Goal: Transaction & Acquisition: Purchase product/service

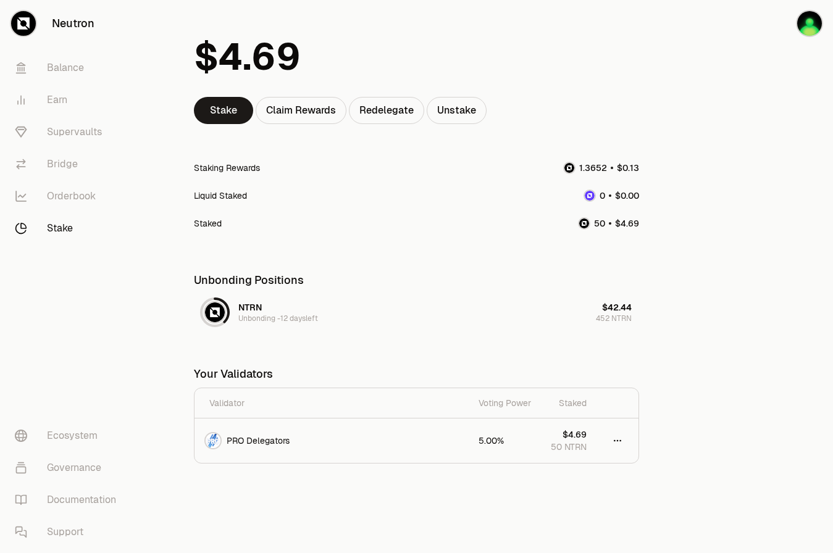
scroll to position [82, 0]
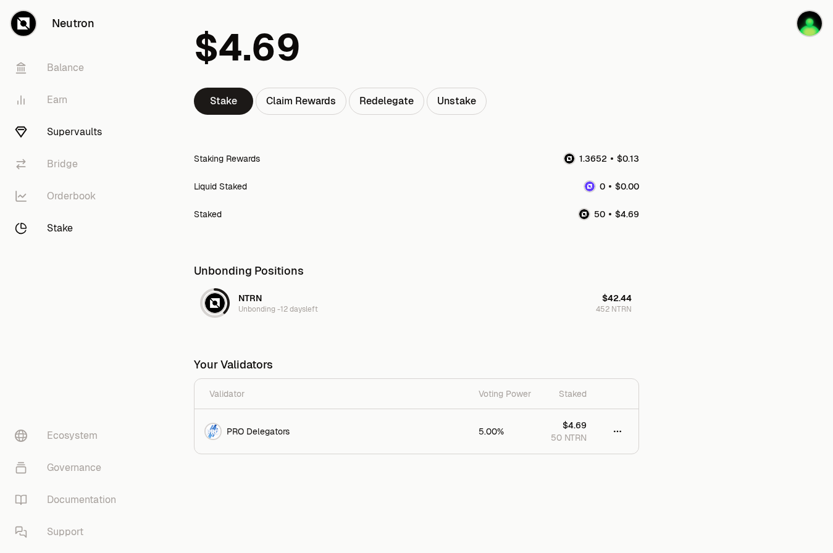
click at [69, 131] on link "Supervaults" at bounding box center [69, 132] width 128 height 32
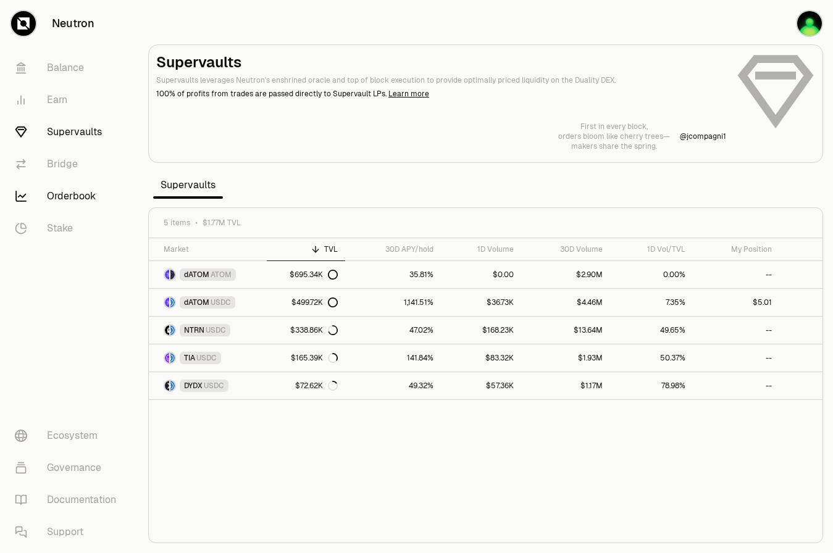
click at [75, 194] on link "Orderbook" at bounding box center [69, 196] width 128 height 32
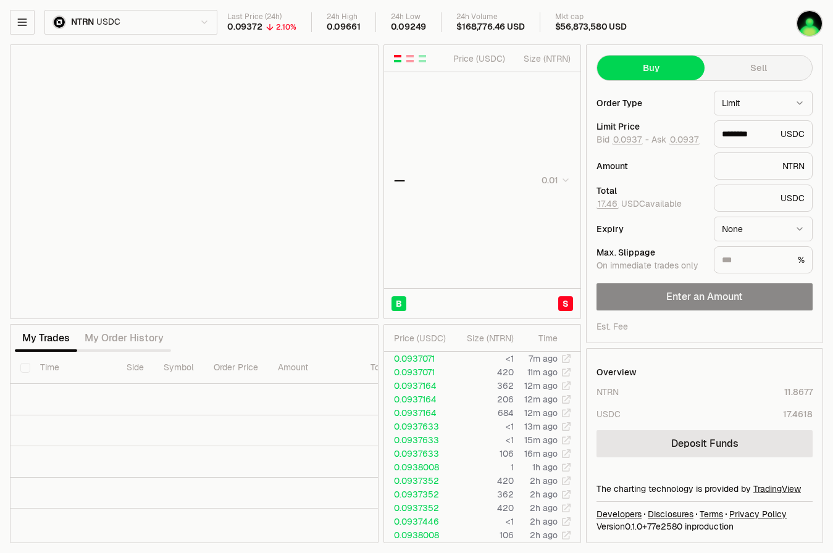
type input "********"
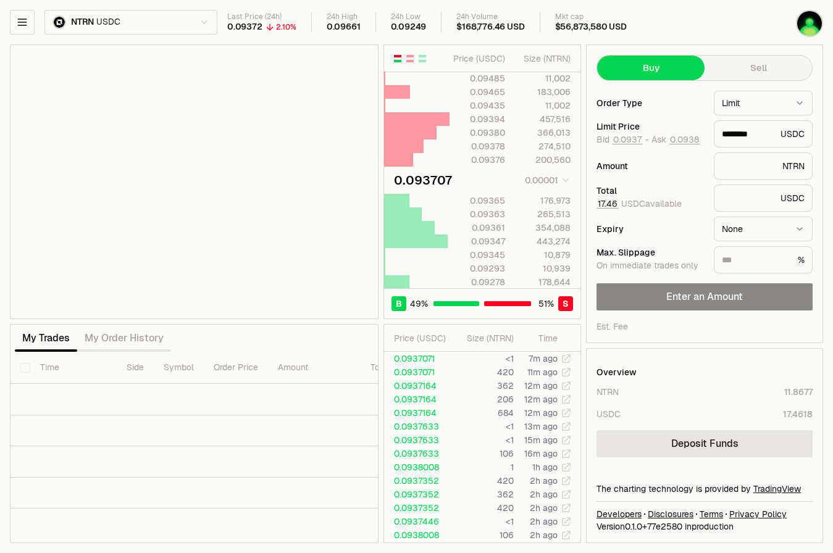
click at [608, 206] on button "17.46" at bounding box center [608, 204] width 22 height 10
type input "*"
type input "*********"
type input "*******"
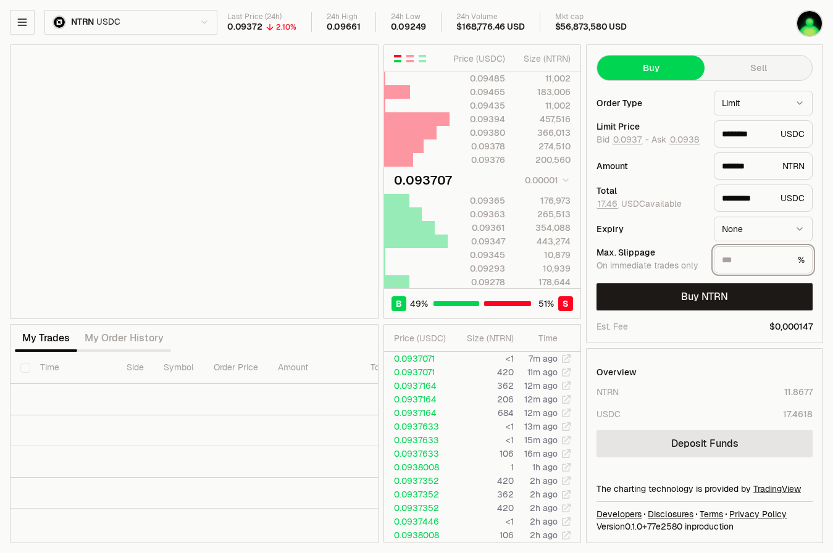
click at [772, 259] on input "text" at bounding box center [757, 260] width 71 height 12
type input "***"
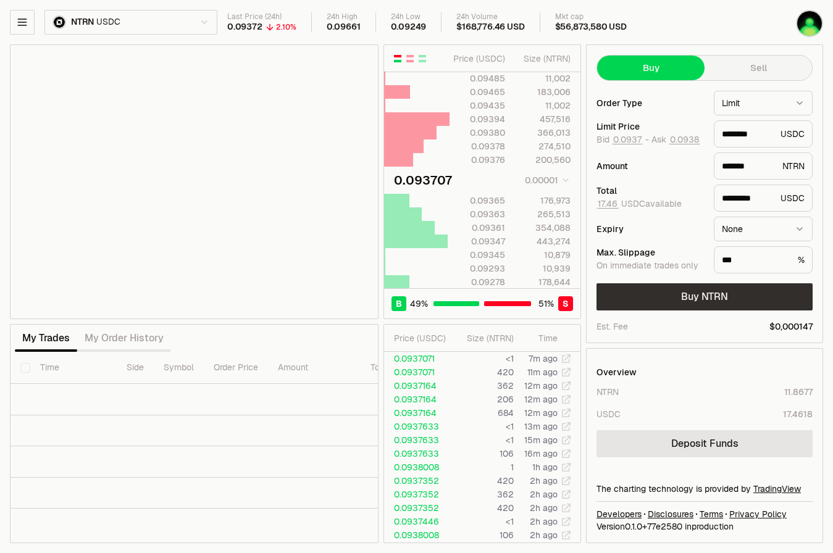
click at [747, 300] on button "Buy NTRN" at bounding box center [705, 297] width 216 height 27
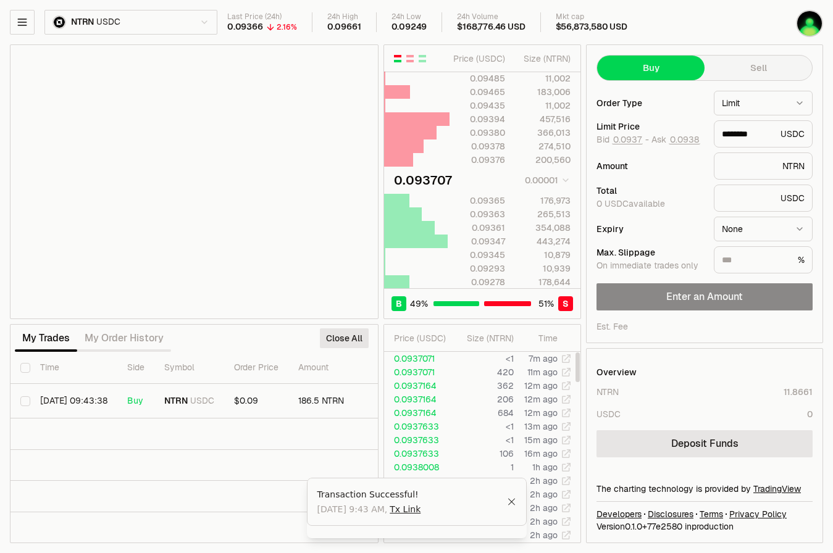
click at [515, 507] on icon "Close" at bounding box center [511, 502] width 9 height 10
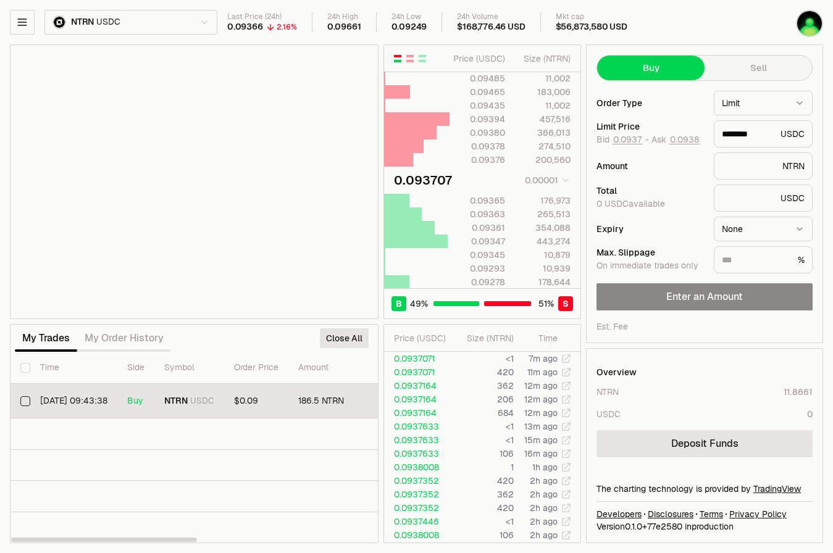
click at [253, 403] on span "$0.09" at bounding box center [246, 400] width 24 height 11
click at [236, 398] on td "$0.09" at bounding box center [256, 401] width 64 height 35
click at [26, 402] on button "Select row" at bounding box center [25, 402] width 10 height 10
click at [564, 181] on html "Neutron Balance Earn Supervaults Bridge Orderbook Stake Ecosystem Governance Do…" at bounding box center [416, 276] width 833 height 553
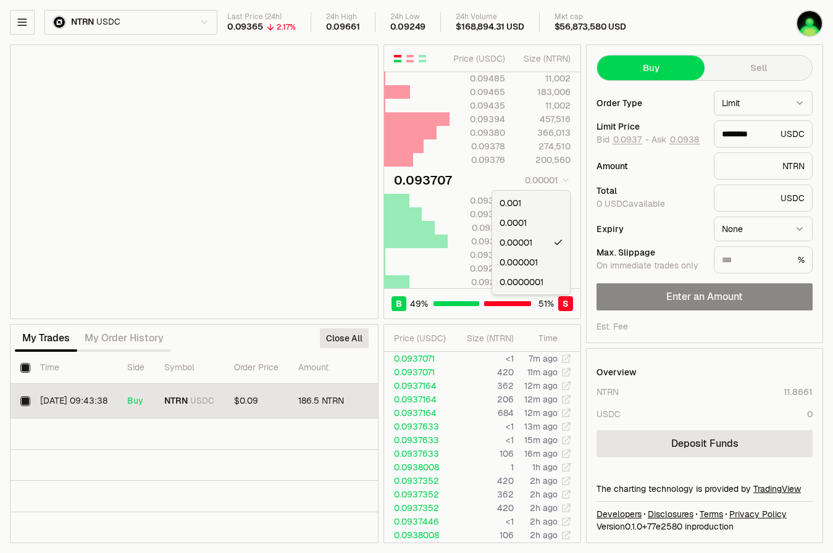
click at [564, 181] on html "Neutron Balance Earn Supervaults Bridge Orderbook Stake Ecosystem Governance Do…" at bounding box center [416, 276] width 833 height 553
click at [347, 342] on button "Close All" at bounding box center [344, 339] width 49 height 20
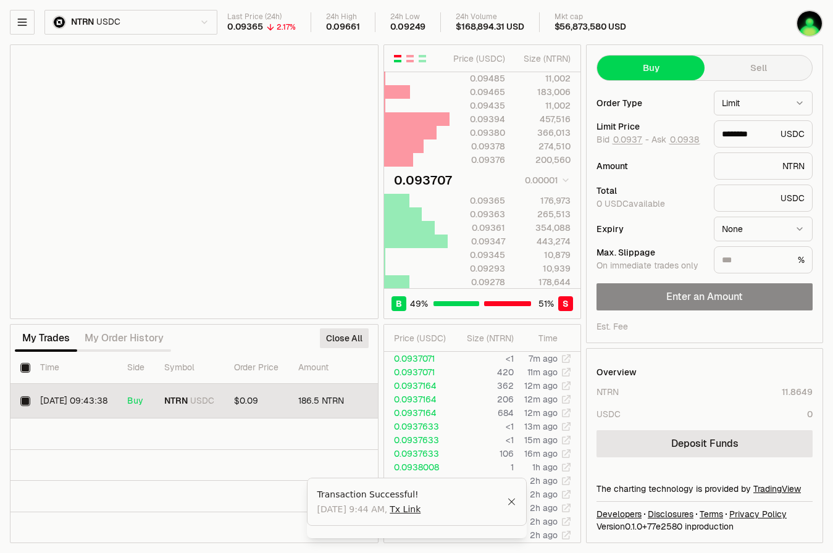
click at [515, 507] on icon "Close" at bounding box center [511, 502] width 9 height 10
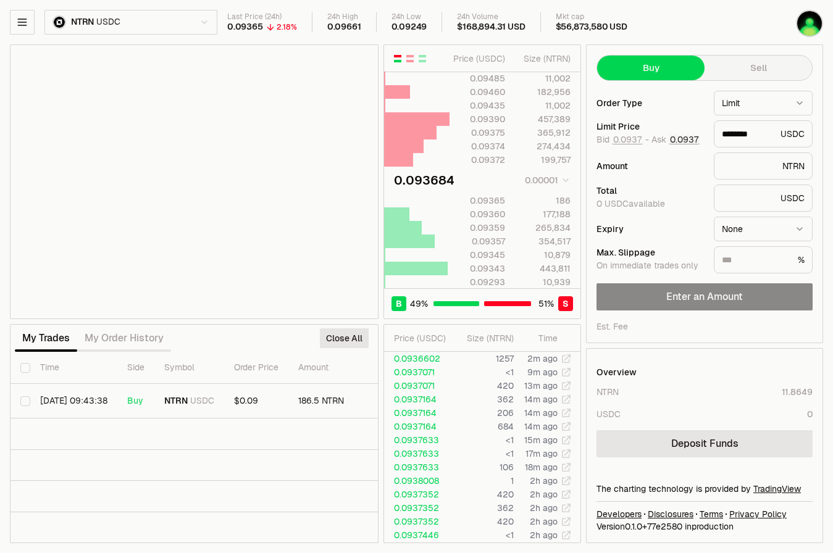
click at [678, 143] on button "0.0937" at bounding box center [684, 140] width 31 height 10
click at [628, 145] on span "Bid 0.0937 -" at bounding box center [623, 140] width 53 height 11
click at [622, 140] on button "0.0937" at bounding box center [627, 140] width 31 height 10
type input "********"
click at [622, 140] on button "0.0937" at bounding box center [627, 140] width 31 height 10
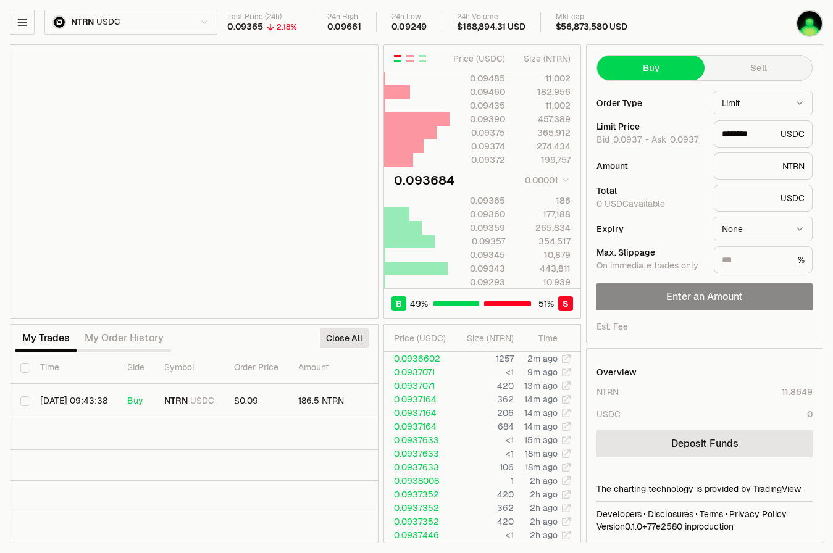
click at [648, 204] on span "0 USDC available" at bounding box center [631, 203] width 69 height 11
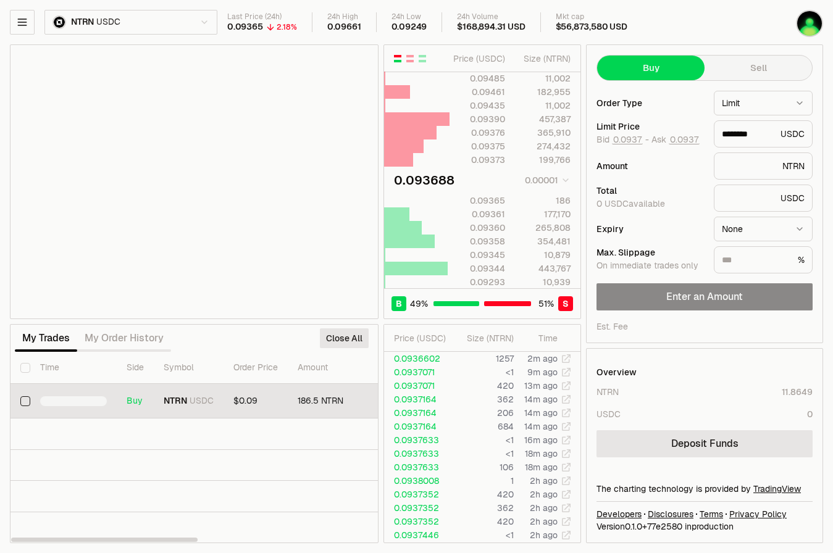
click at [26, 401] on button "Select row" at bounding box center [25, 402] width 10 height 10
click at [350, 340] on button "Close All" at bounding box center [344, 339] width 49 height 20
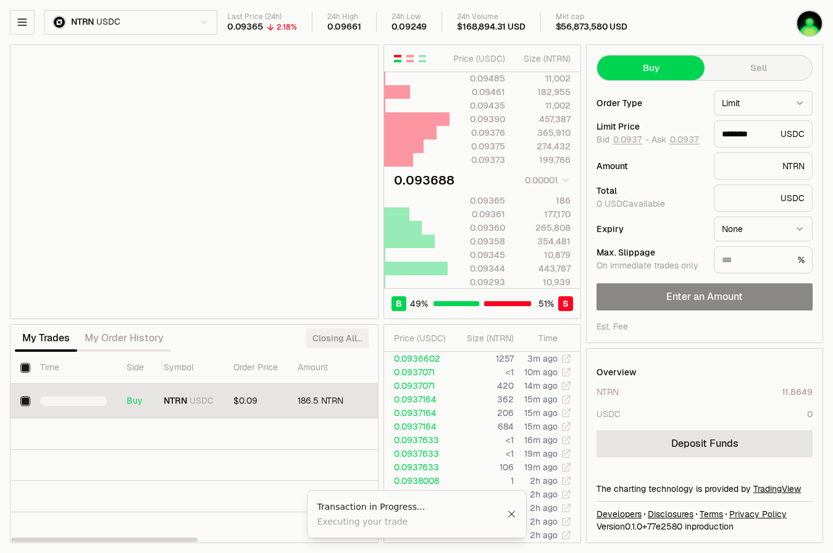
click at [24, 402] on button "Select row" at bounding box center [25, 402] width 10 height 10
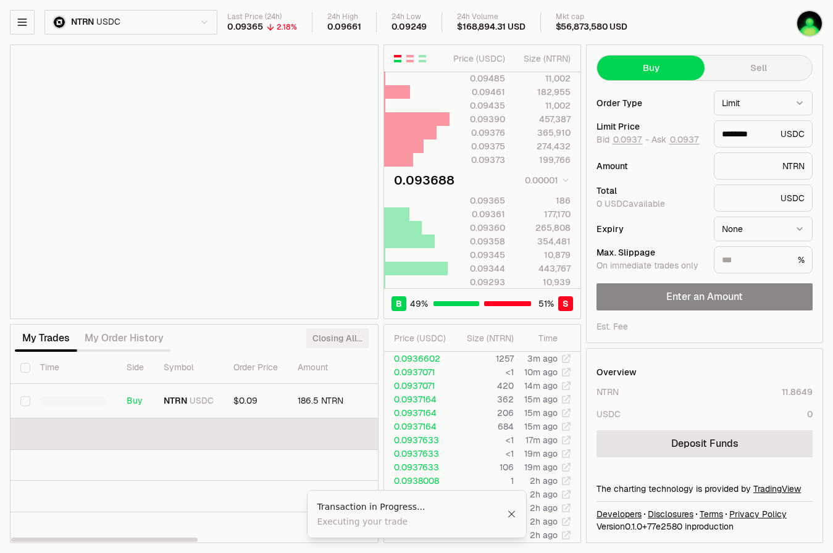
click at [80, 448] on td at bounding box center [372, 435] width 723 height 32
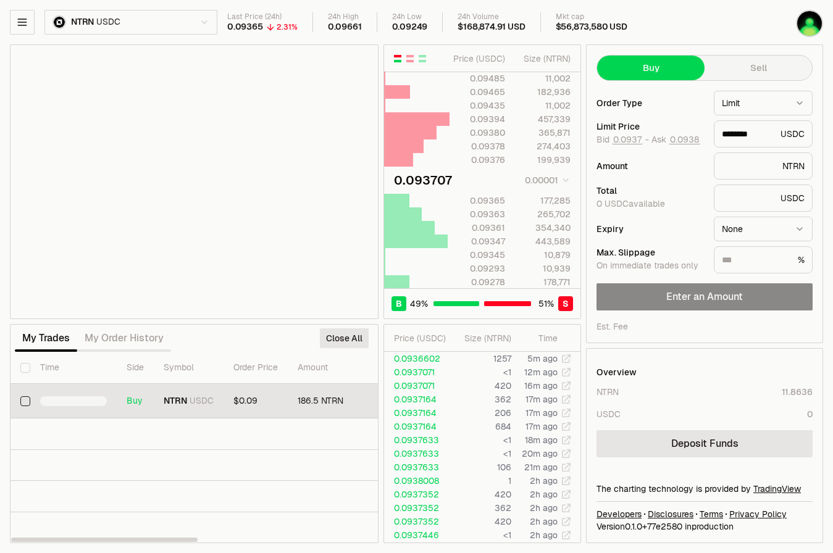
click at [25, 400] on button "Select row" at bounding box center [25, 402] width 10 height 10
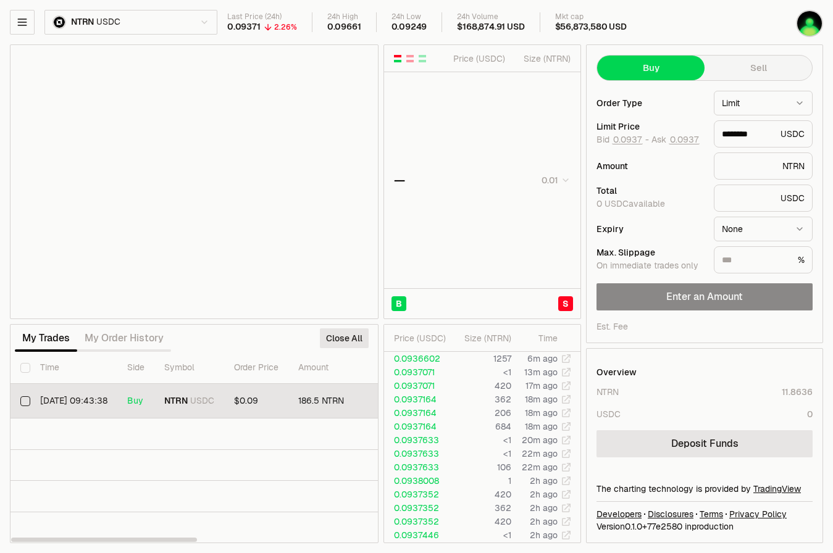
click at [251, 397] on span "$0.09" at bounding box center [246, 400] width 24 height 11
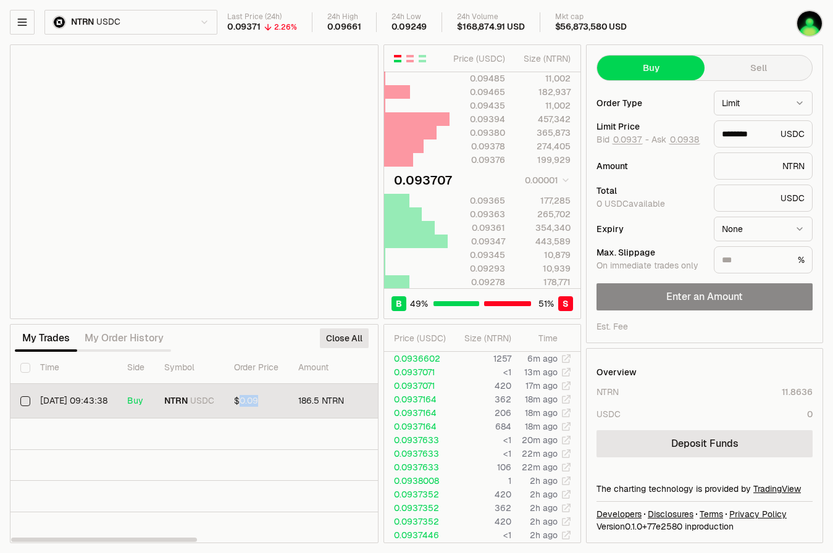
click at [251, 397] on span "$0.09" at bounding box center [246, 400] width 24 height 11
click at [29, 400] on button "Select row" at bounding box center [25, 402] width 10 height 10
click at [332, 343] on button "Close All" at bounding box center [344, 339] width 49 height 20
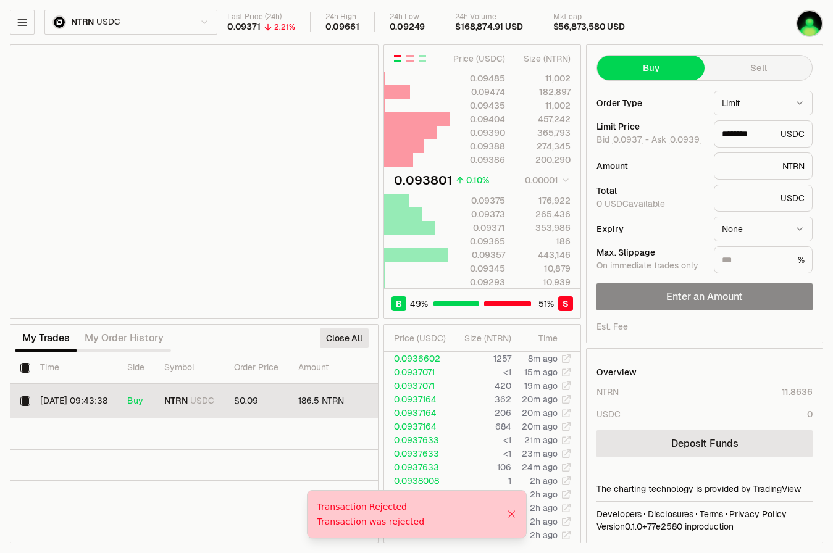
click at [509, 513] on icon "Close" at bounding box center [511, 515] width 9 height 10
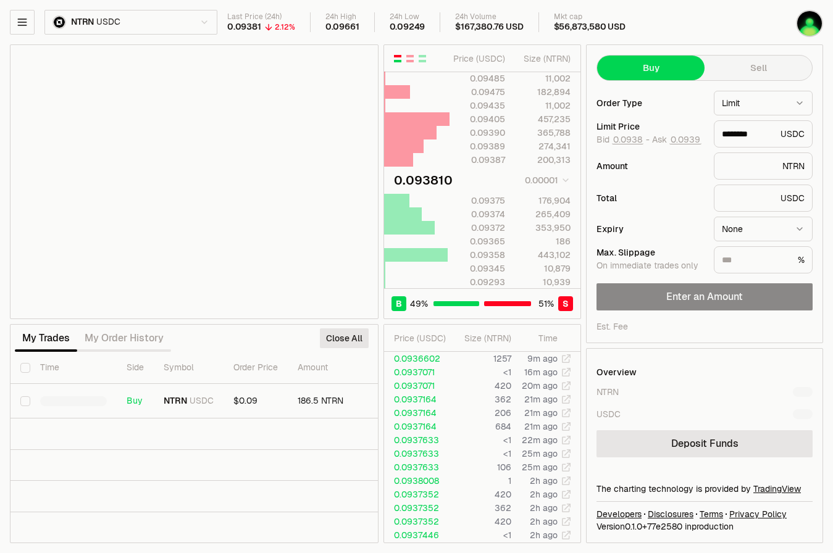
click at [137, 28] on html "Neutron Balance Earn Supervaults Bridge Orderbook Stake Ecosystem Governance Do…" at bounding box center [416, 276] width 833 height 553
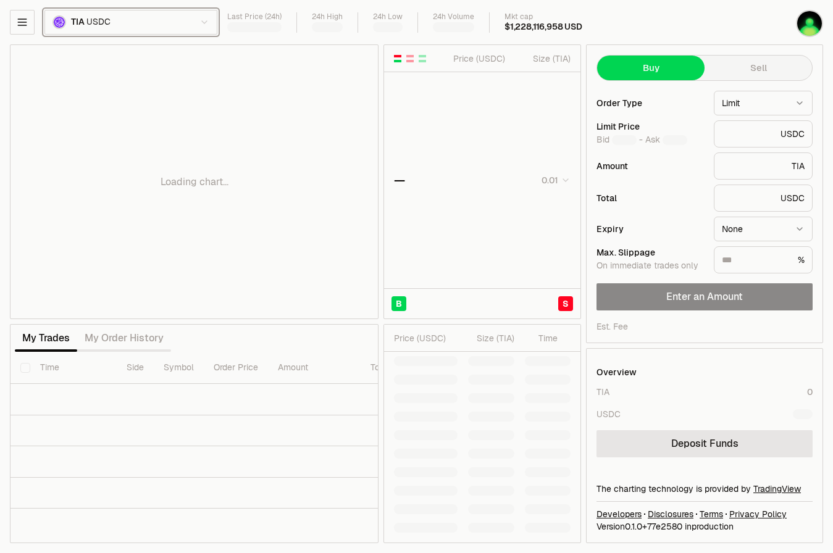
type input "*******"
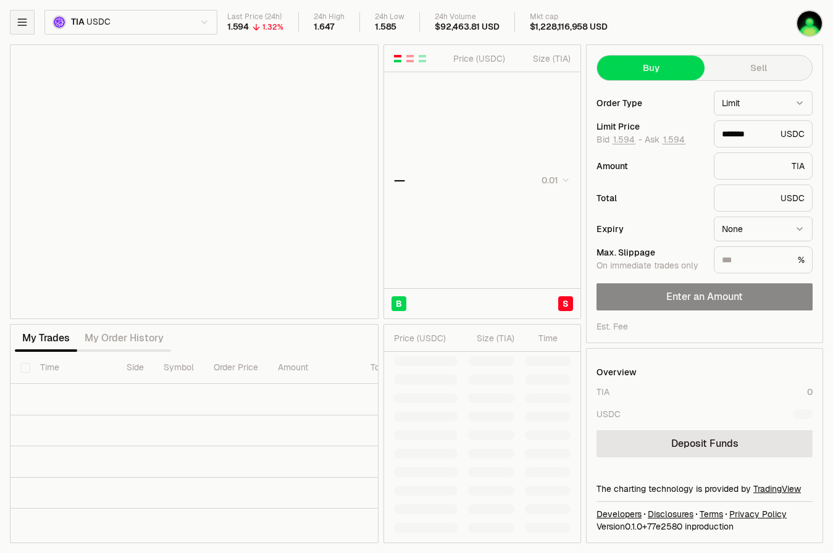
click at [29, 24] on button "button" at bounding box center [22, 22] width 25 height 25
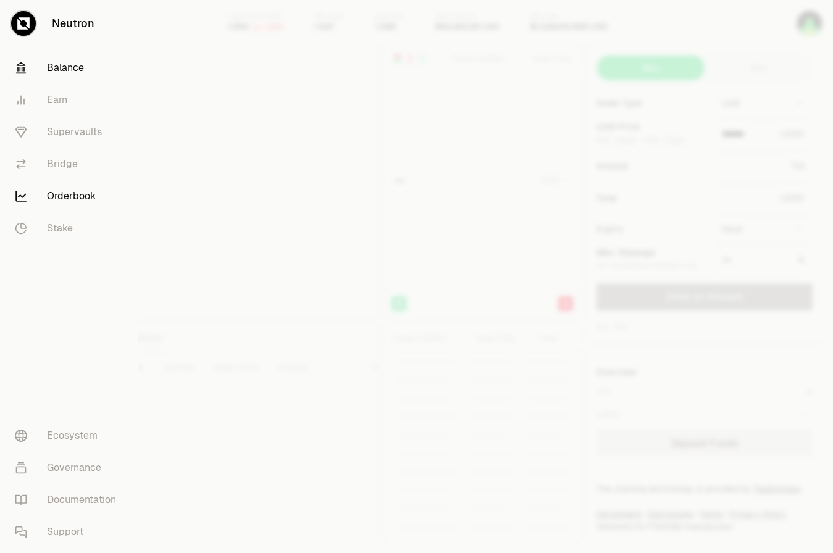
click at [61, 72] on link "Balance" at bounding box center [69, 68] width 128 height 32
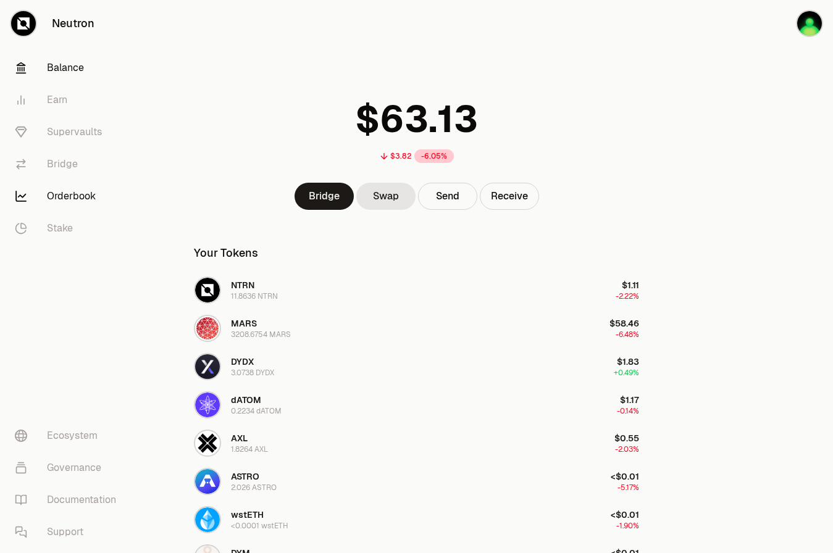
click at [69, 190] on link "Orderbook" at bounding box center [69, 196] width 128 height 32
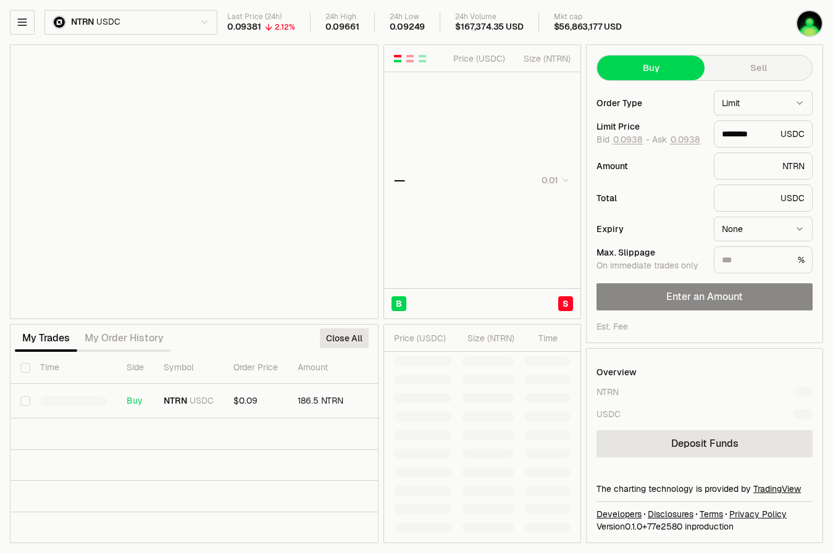
type input "********"
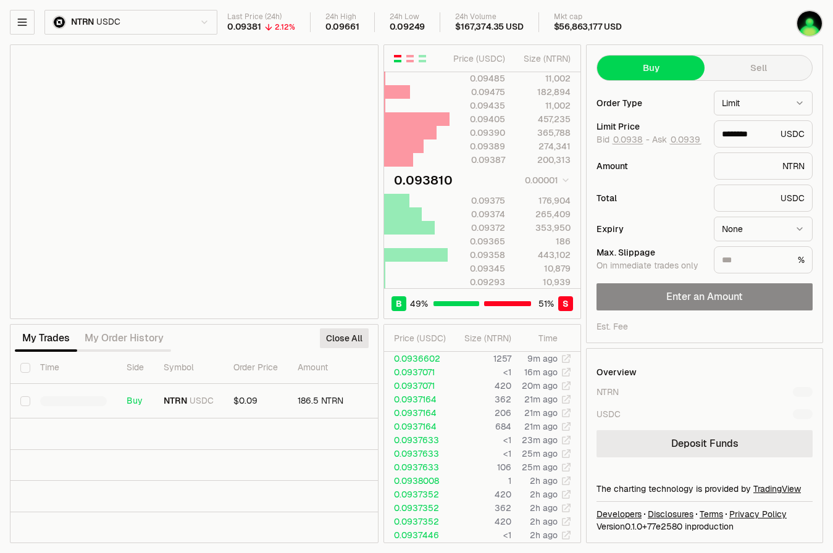
click at [666, 445] on link "Deposit Funds" at bounding box center [705, 444] width 216 height 27
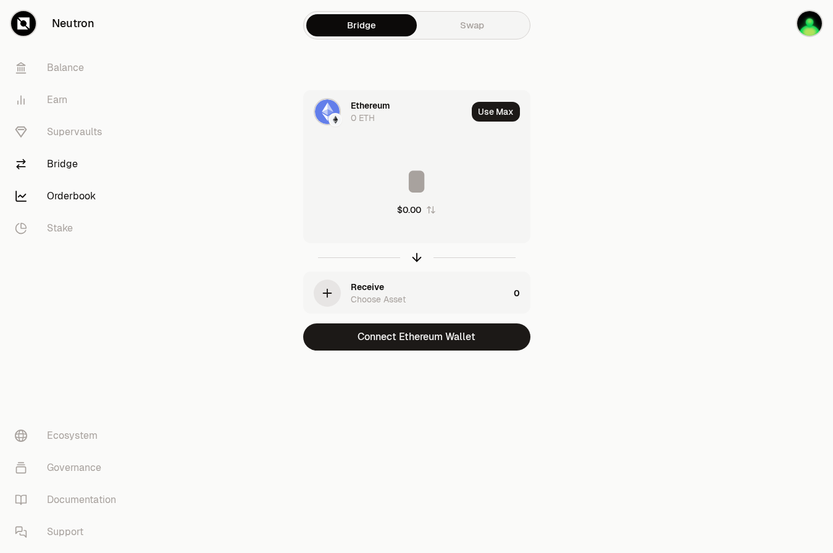
click at [75, 199] on link "Orderbook" at bounding box center [69, 196] width 128 height 32
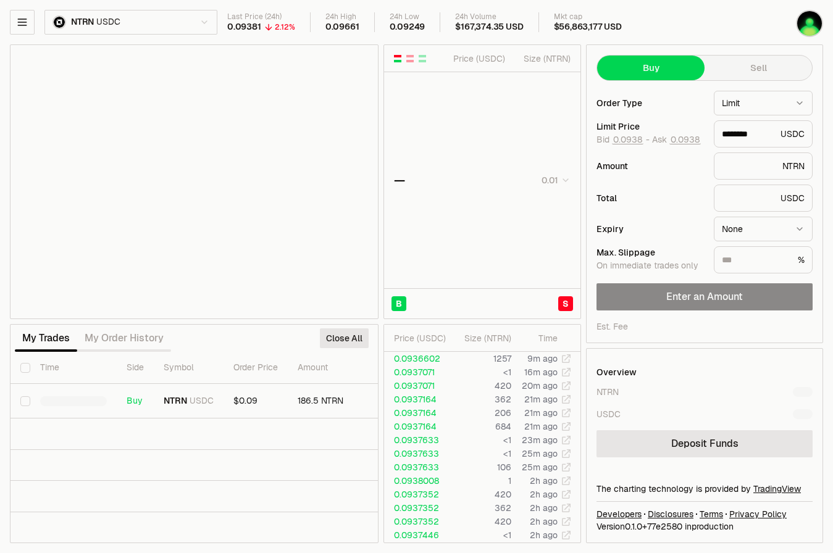
type input "********"
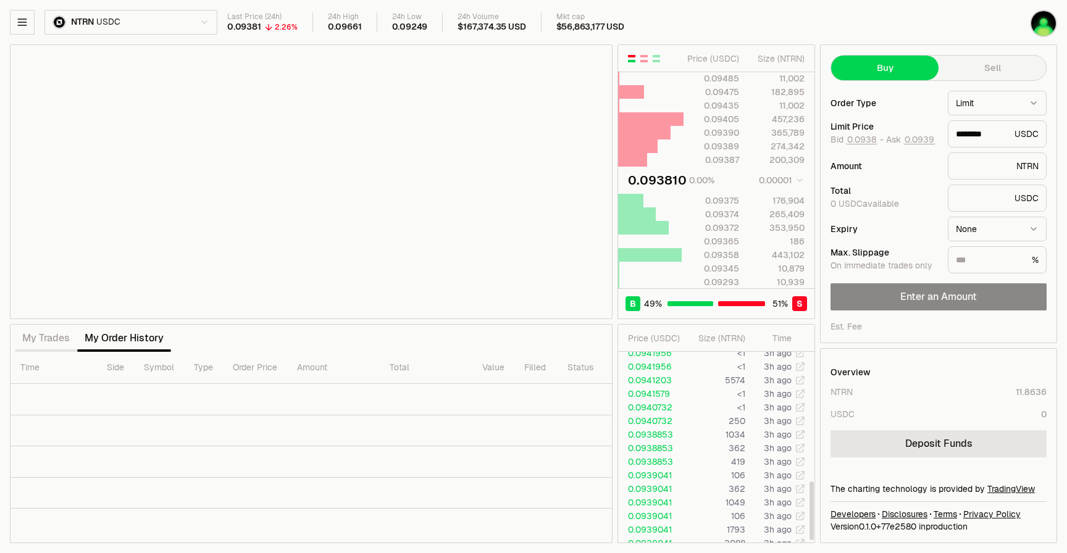
scroll to position [489, 0]
click at [22, 20] on icon "button" at bounding box center [22, 22] width 12 height 12
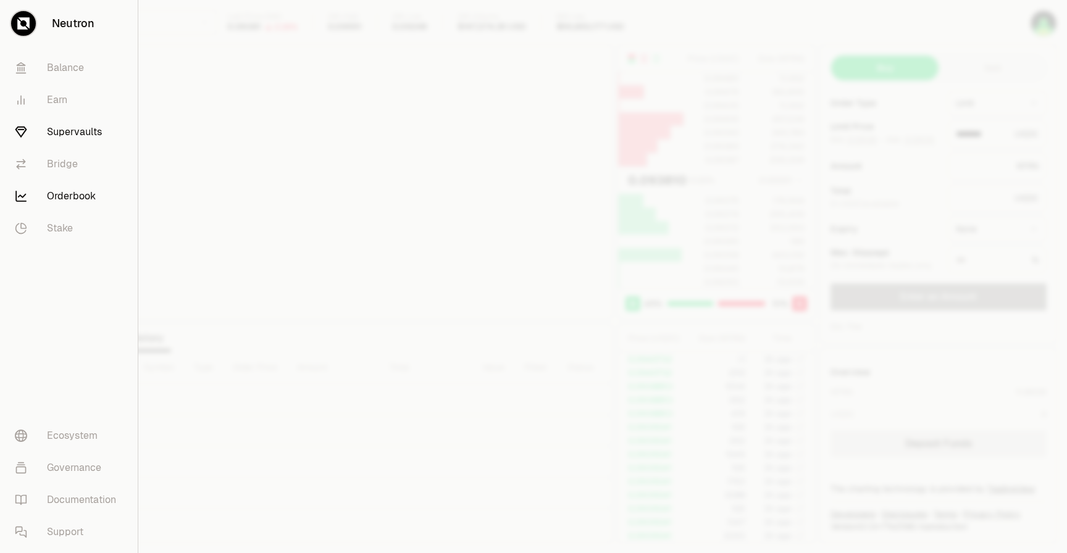
click at [89, 134] on link "Supervaults" at bounding box center [69, 132] width 128 height 32
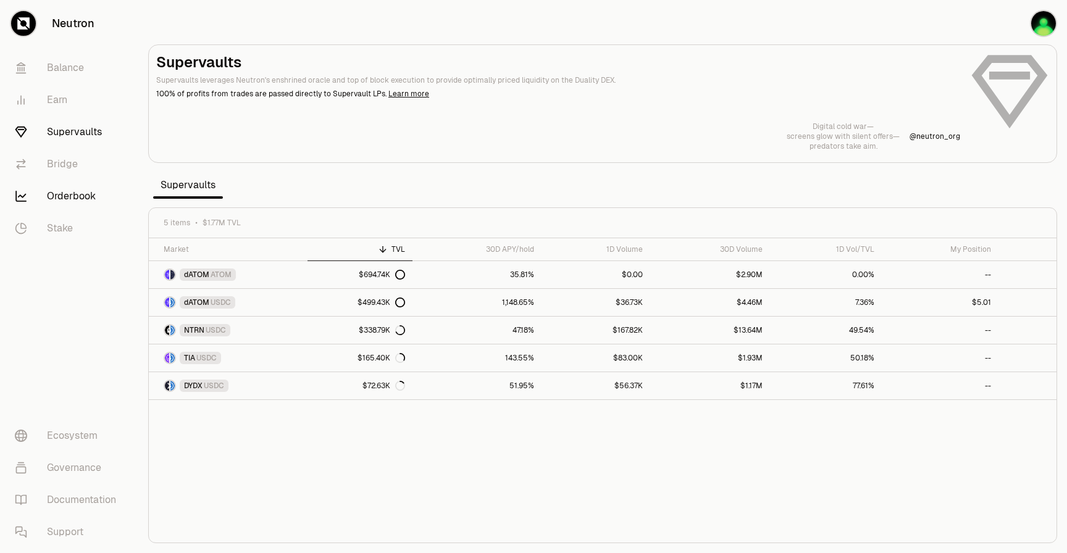
click at [87, 192] on link "Orderbook" at bounding box center [69, 196] width 128 height 32
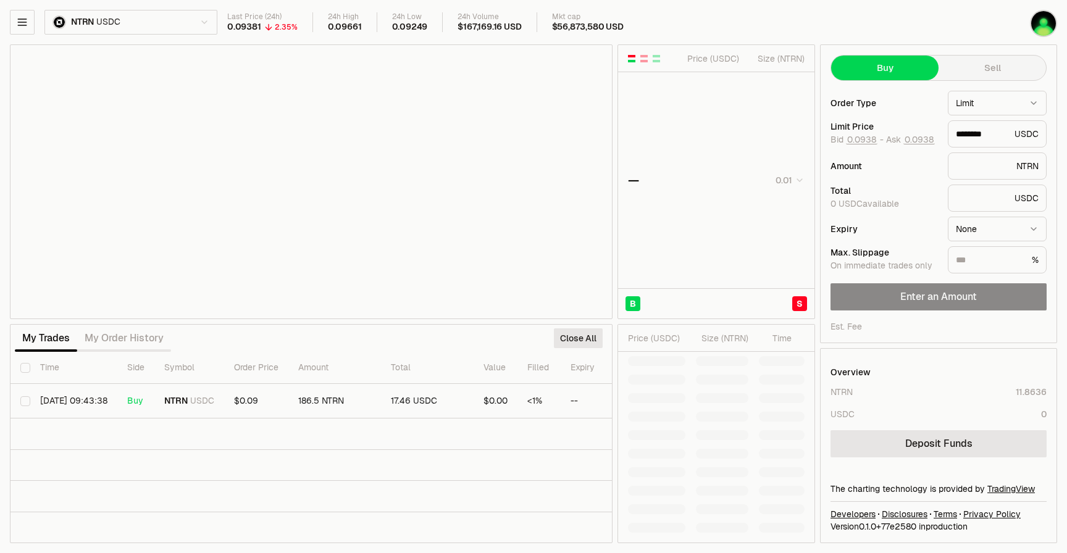
type input "********"
